Goal: Task Accomplishment & Management: Use online tool/utility

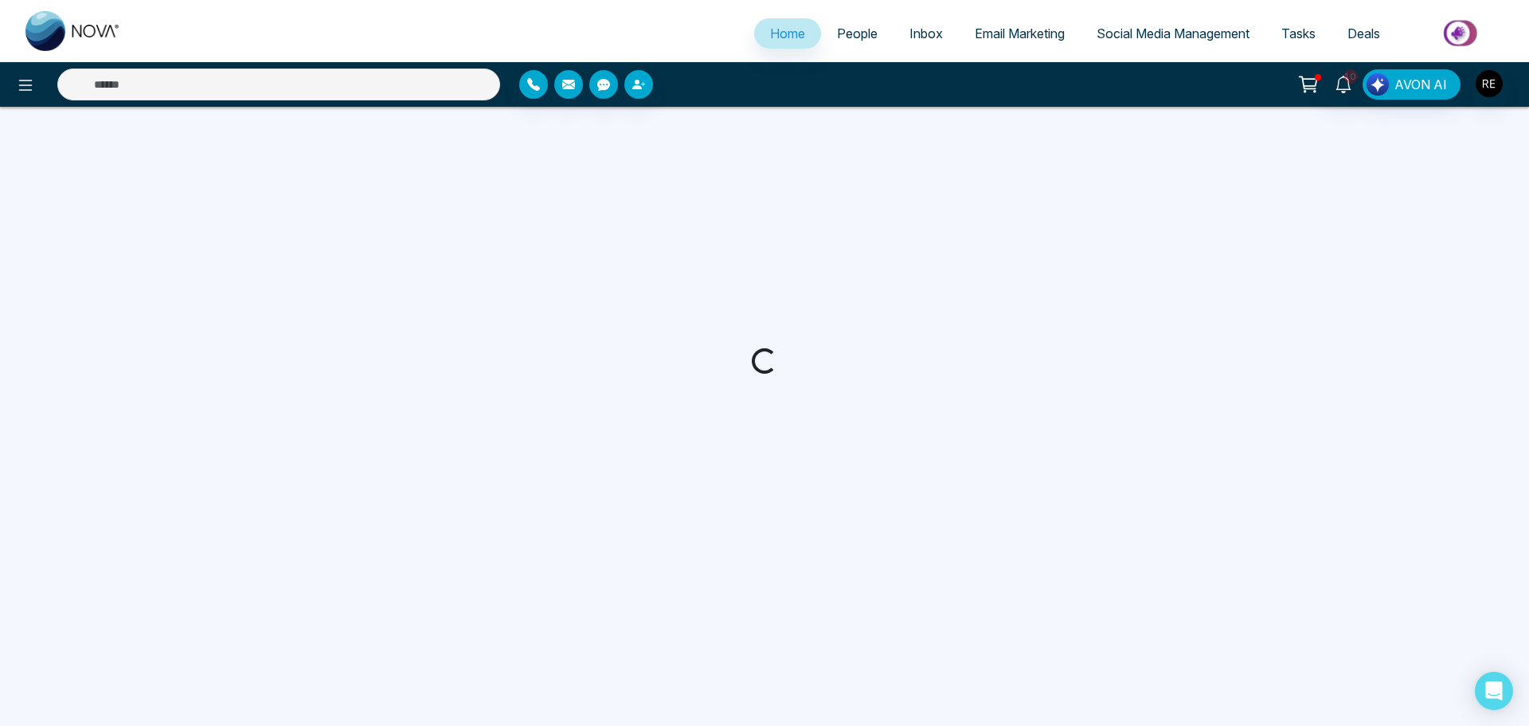
select select "*"
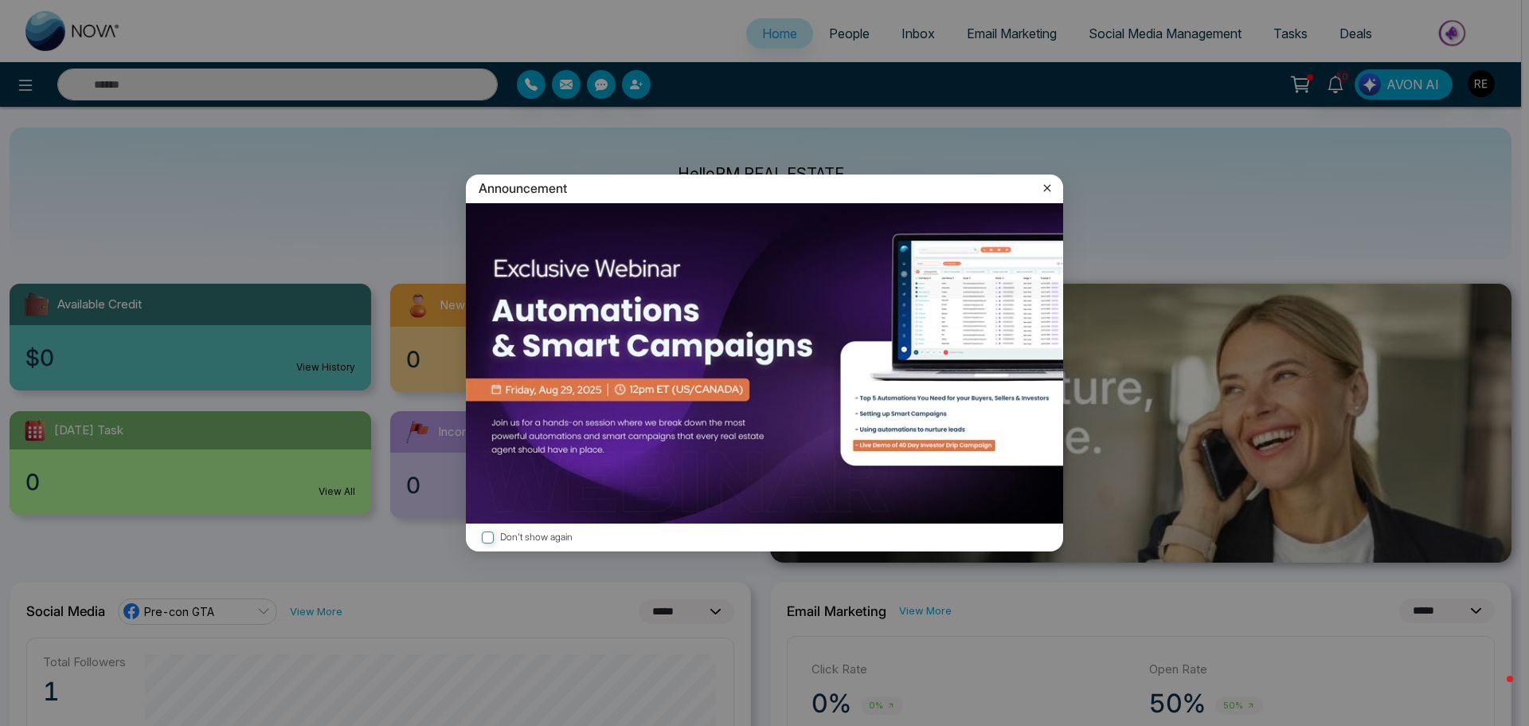
click at [1045, 190] on icon at bounding box center [1048, 188] width 16 height 16
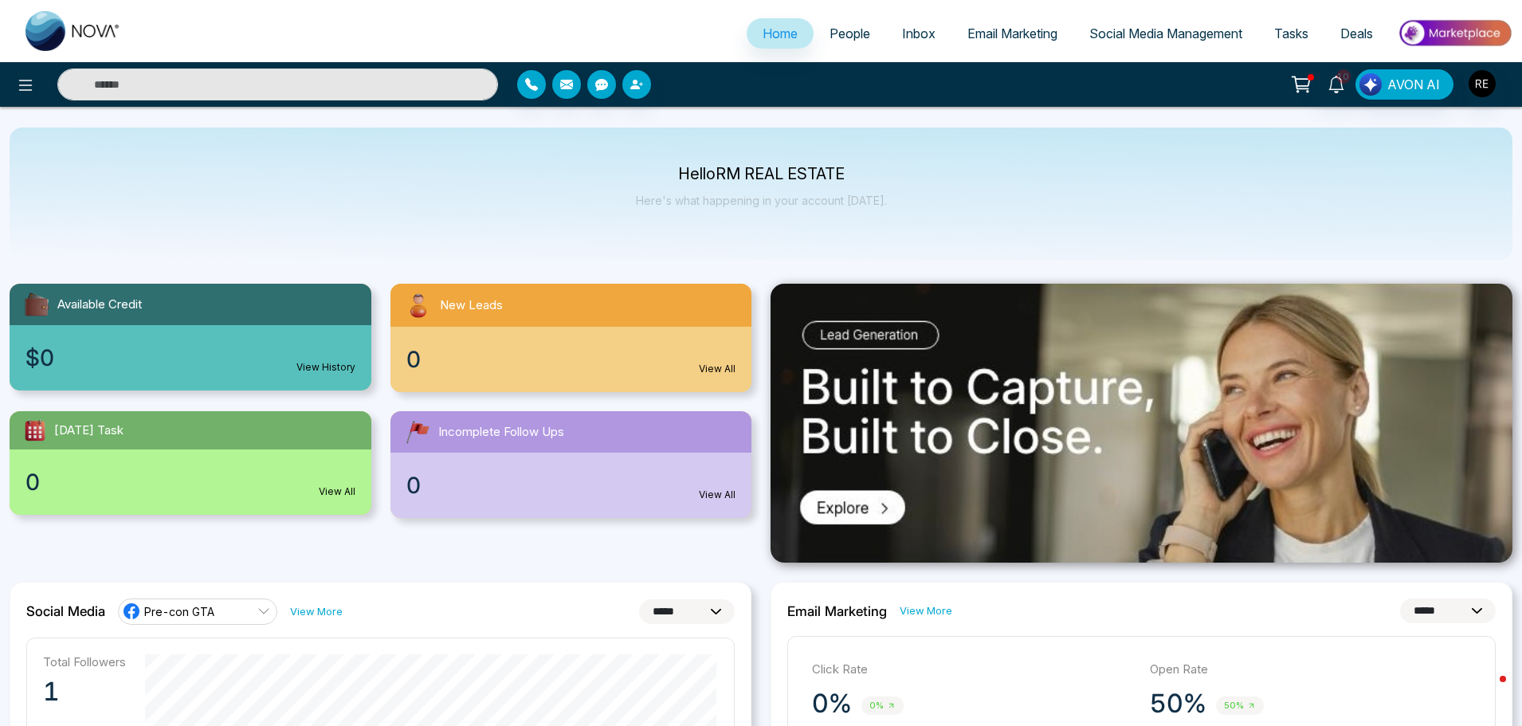
drag, startPoint x: 1142, startPoint y: 33, endPoint x: 1105, endPoint y: 65, distance: 48.0
click at [1140, 34] on span "Social Media Management" at bounding box center [1165, 33] width 153 height 16
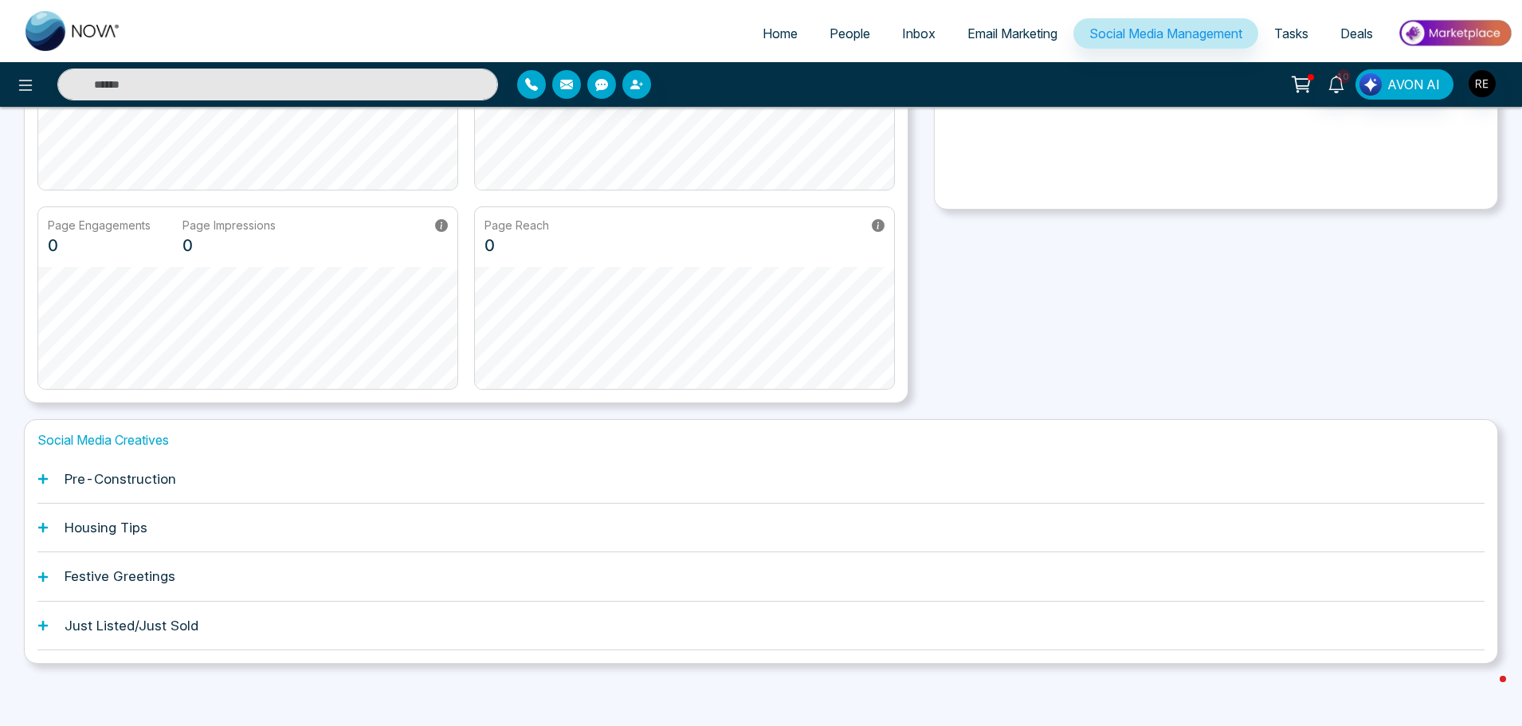
scroll to position [249, 0]
click at [41, 475] on icon at bounding box center [42, 477] width 11 height 11
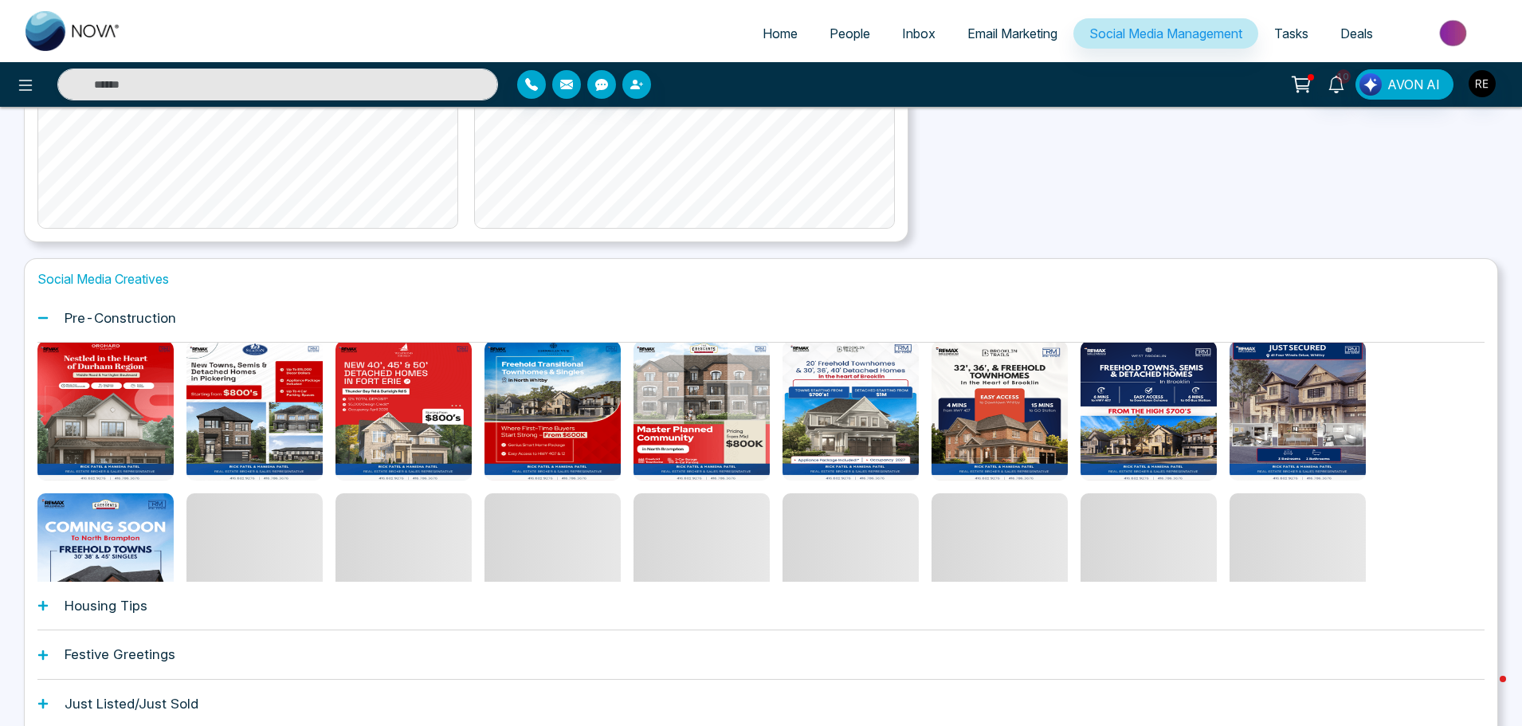
scroll to position [0, 0]
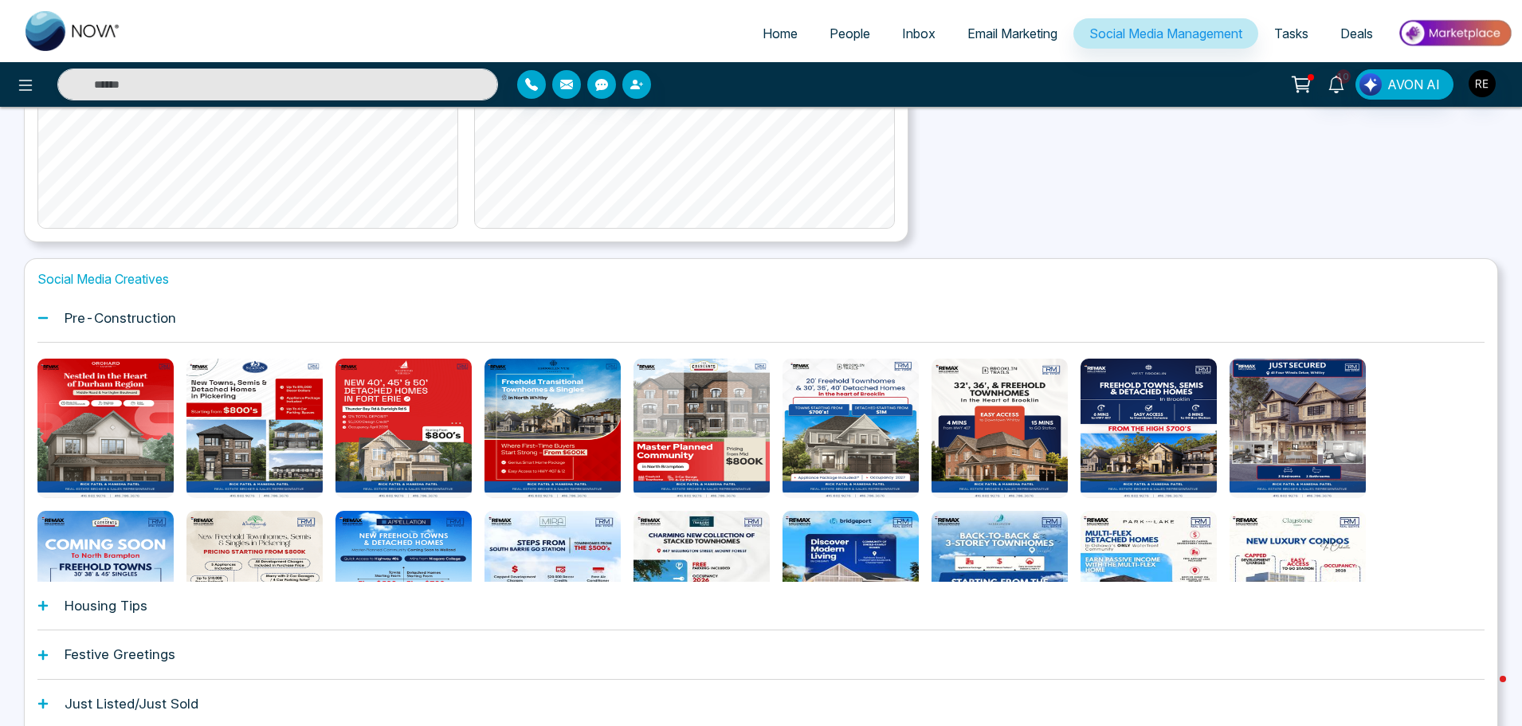
click at [47, 605] on icon at bounding box center [43, 606] width 10 height 10
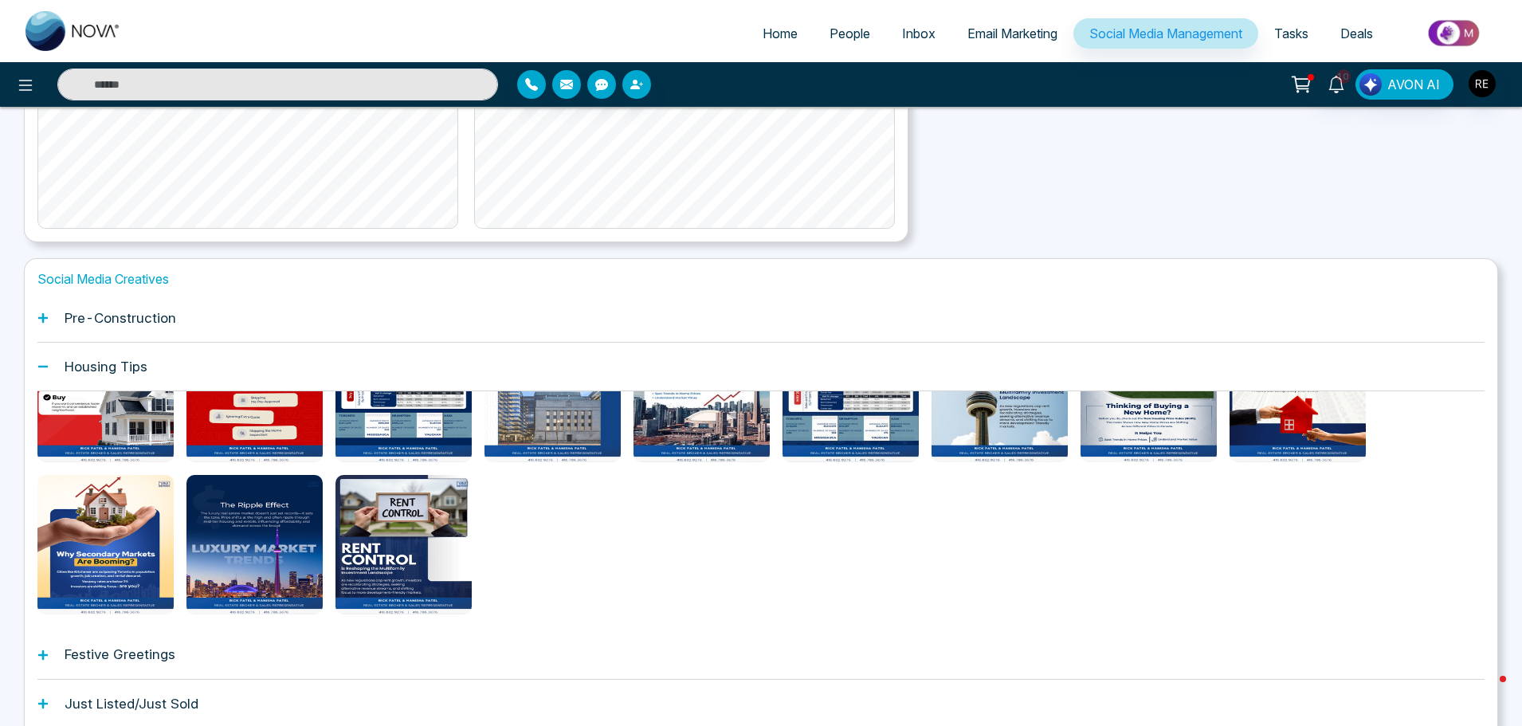
scroll to position [84, 0]
click at [43, 657] on icon at bounding box center [43, 654] width 10 height 10
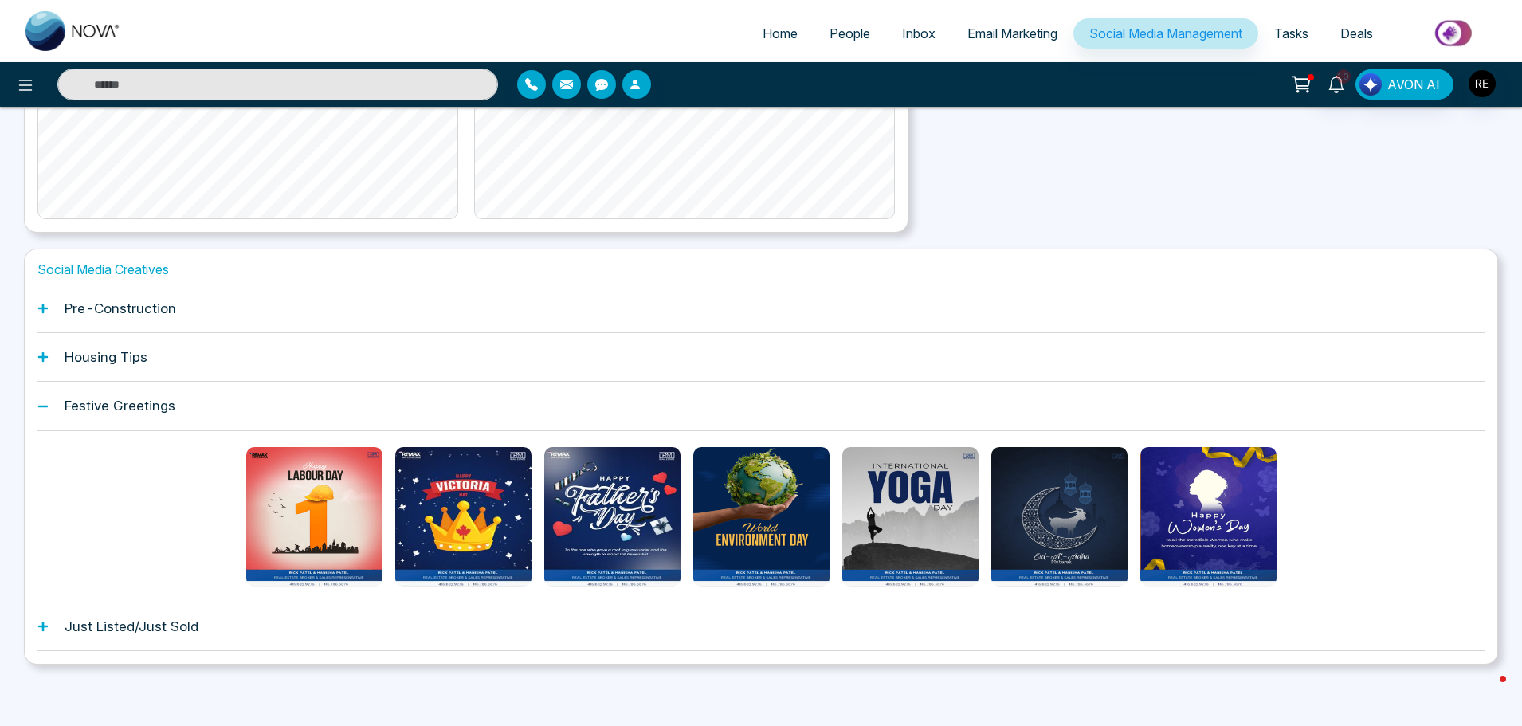
scroll to position [421, 0]
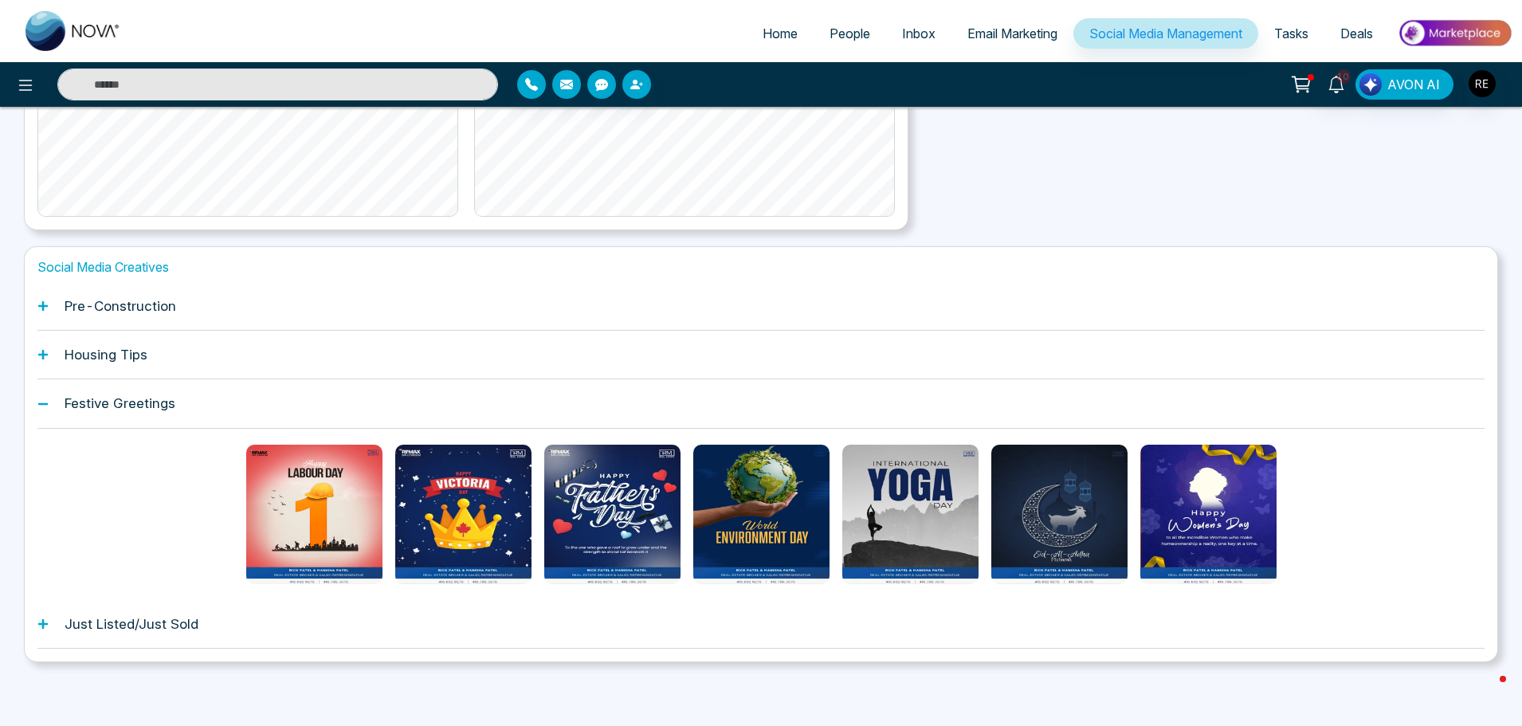
click at [45, 622] on icon at bounding box center [42, 623] width 11 height 11
